Goal: Transaction & Acquisition: Purchase product/service

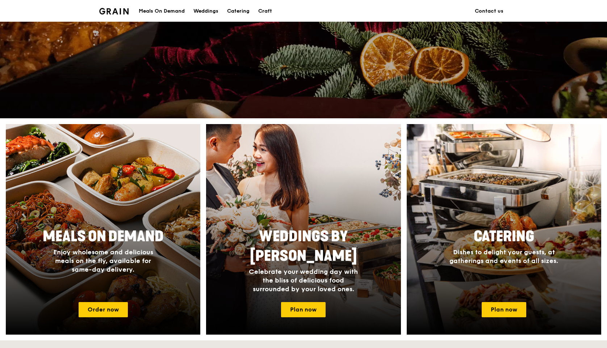
scroll to position [186, 0]
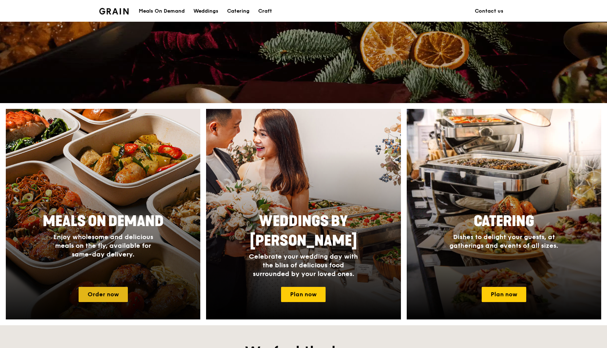
click at [107, 287] on link "Order now" at bounding box center [103, 294] width 49 height 15
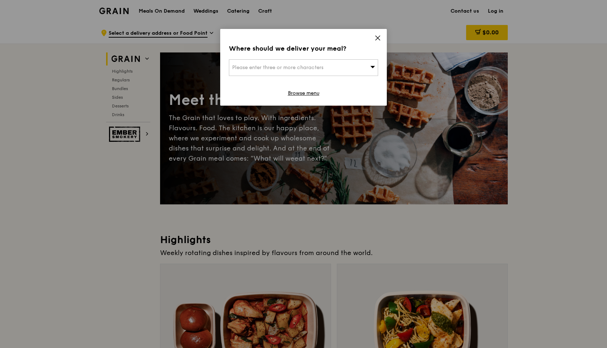
click at [344, 68] on div "Please enter three or more characters" at bounding box center [303, 67] width 149 height 17
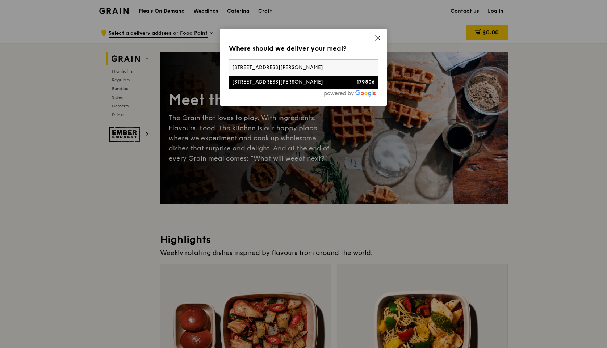
type input "[STREET_ADDRESS][PERSON_NAME]"
click at [343, 87] on li "[STREET_ADDRESS][PERSON_NAME] 179806" at bounding box center [303, 82] width 148 height 13
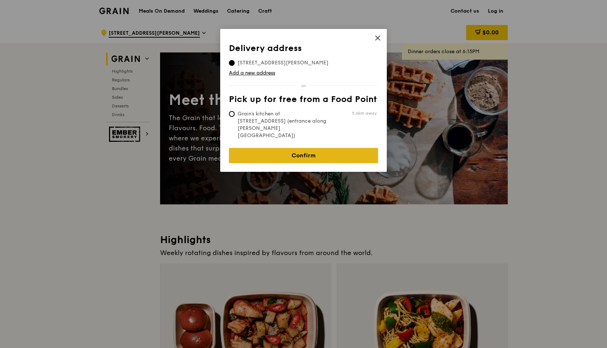
click at [323, 148] on link "Confirm" at bounding box center [303, 155] width 149 height 15
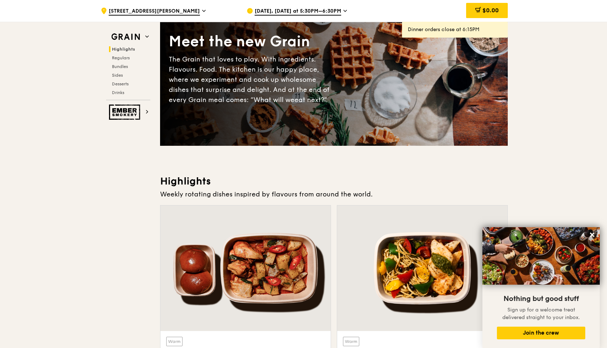
scroll to position [58, 0]
click at [593, 234] on icon at bounding box center [592, 235] width 7 height 7
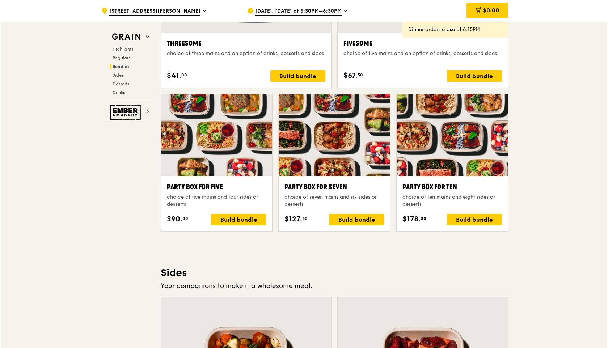
scroll to position [1420, 0]
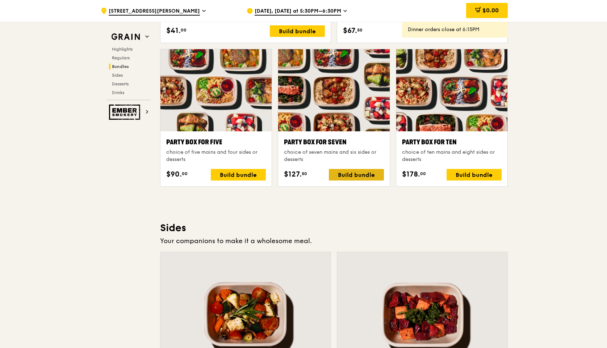
click at [356, 177] on div "Build bundle" at bounding box center [356, 175] width 55 height 12
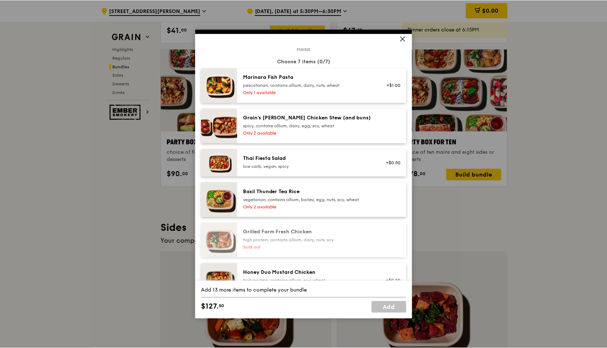
scroll to position [28, 0]
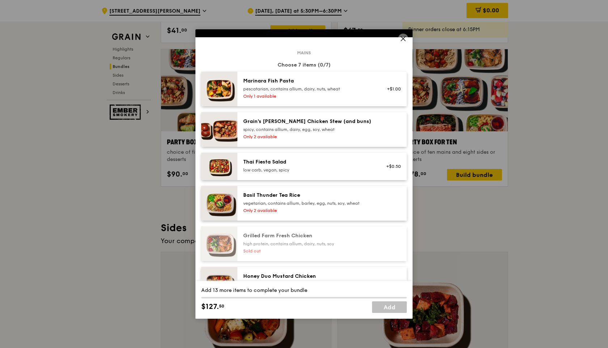
click at [400, 39] on icon at bounding box center [403, 38] width 7 height 7
